Goal: Task Accomplishment & Management: Manage account settings

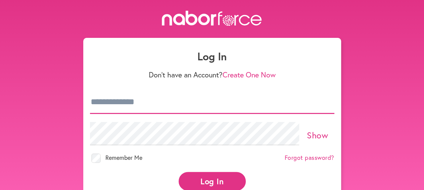
click at [165, 108] on input "email" at bounding box center [212, 102] width 244 height 23
type input "**********"
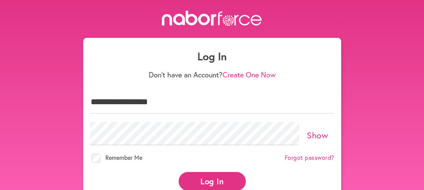
click at [210, 181] on button "Log In" at bounding box center [211, 181] width 67 height 18
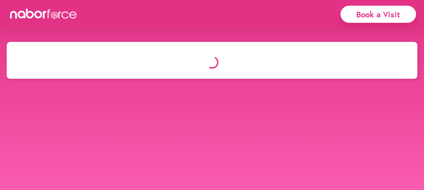
select select "*"
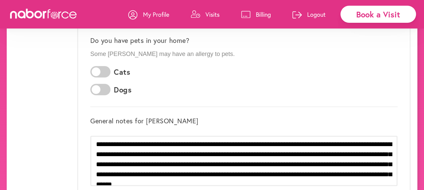
scroll to position [7, 0]
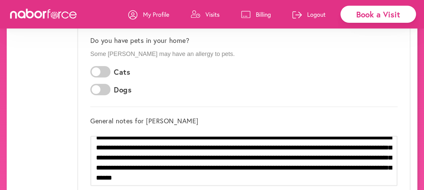
click at [210, 14] on p "Visits" at bounding box center [212, 14] width 14 height 8
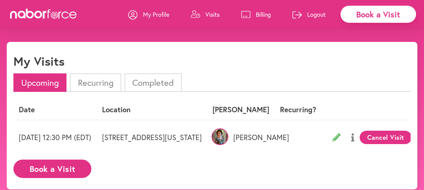
click at [259, 16] on p "Billing" at bounding box center [263, 14] width 15 height 8
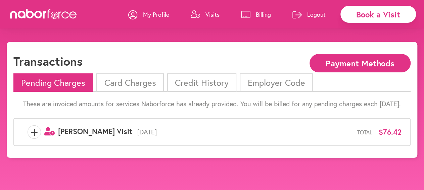
click at [141, 87] on li "Card Charges" at bounding box center [129, 82] width 67 height 18
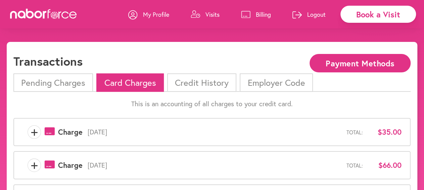
click at [311, 15] on p "Logout" at bounding box center [316, 14] width 18 height 8
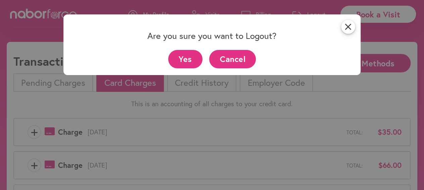
click at [190, 58] on button "Yes" at bounding box center [185, 59] width 35 height 18
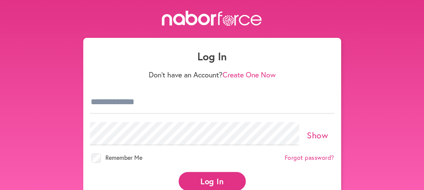
click at [190, 58] on h1 "Log In" at bounding box center [212, 56] width 244 height 13
